Goal: Information Seeking & Learning: Learn about a topic

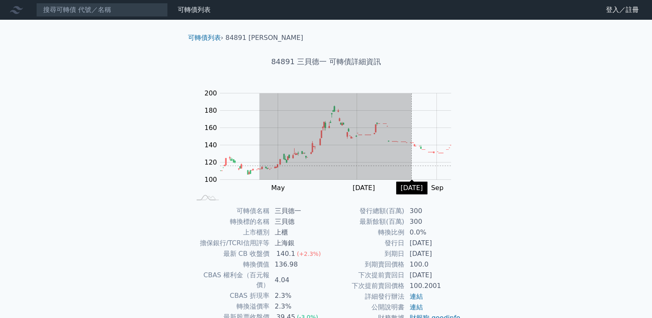
click at [412, 166] on rect "Chart" at bounding box center [335, 136] width 231 height 86
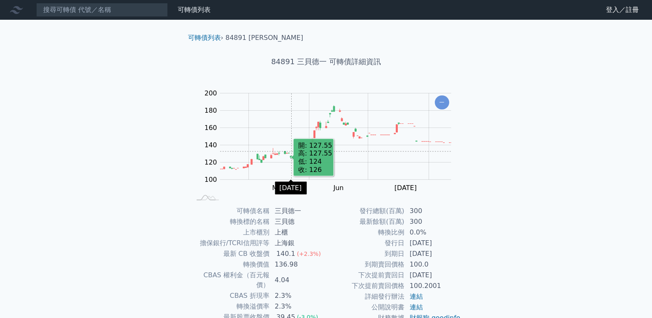
scroll to position [41, 0]
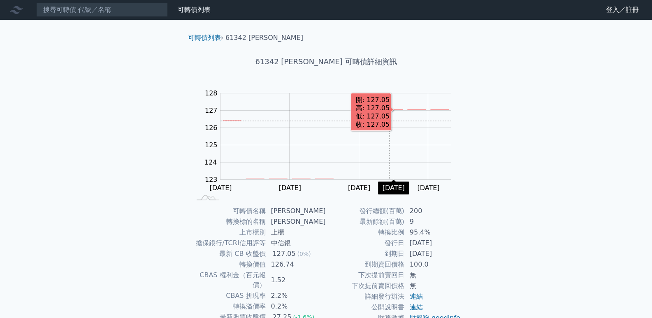
scroll to position [63, 0]
